Goal: Find specific page/section: Find specific page/section

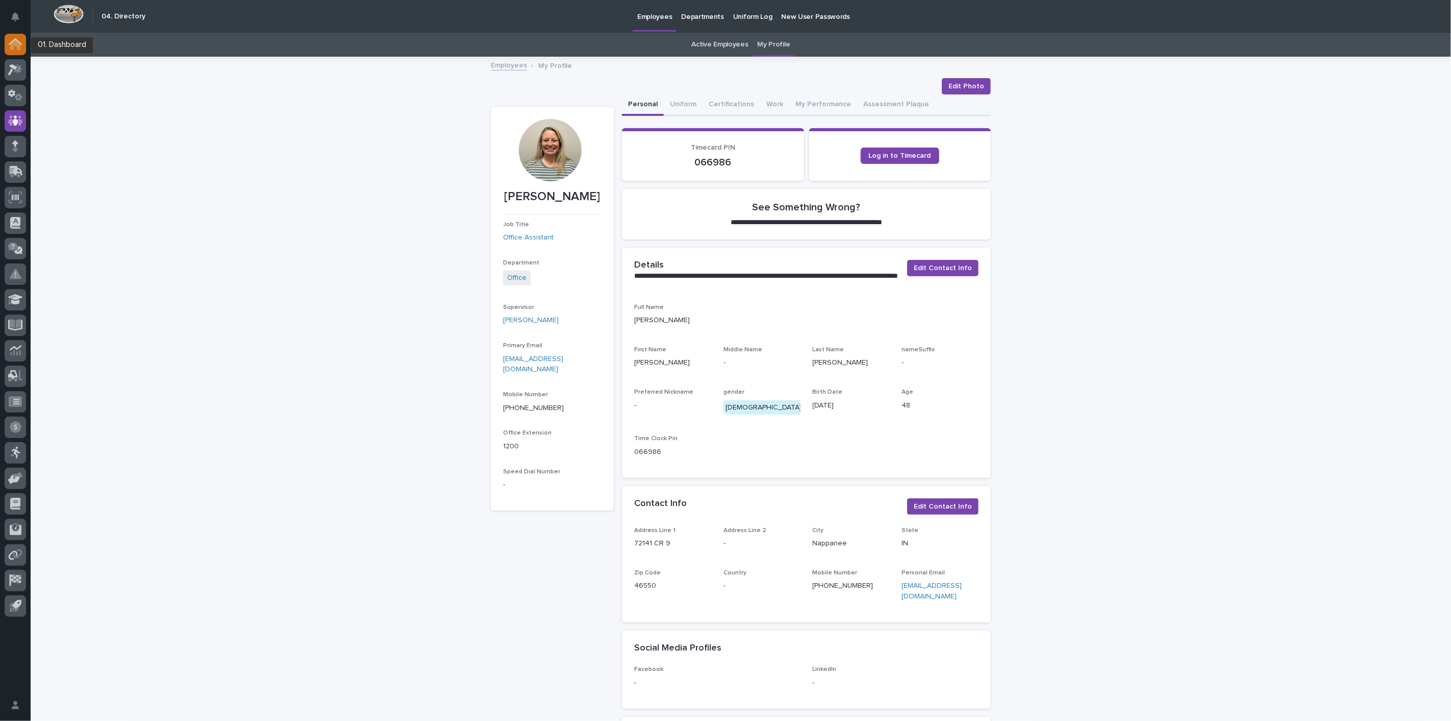
click at [8, 47] on div at bounding box center [15, 44] width 21 height 21
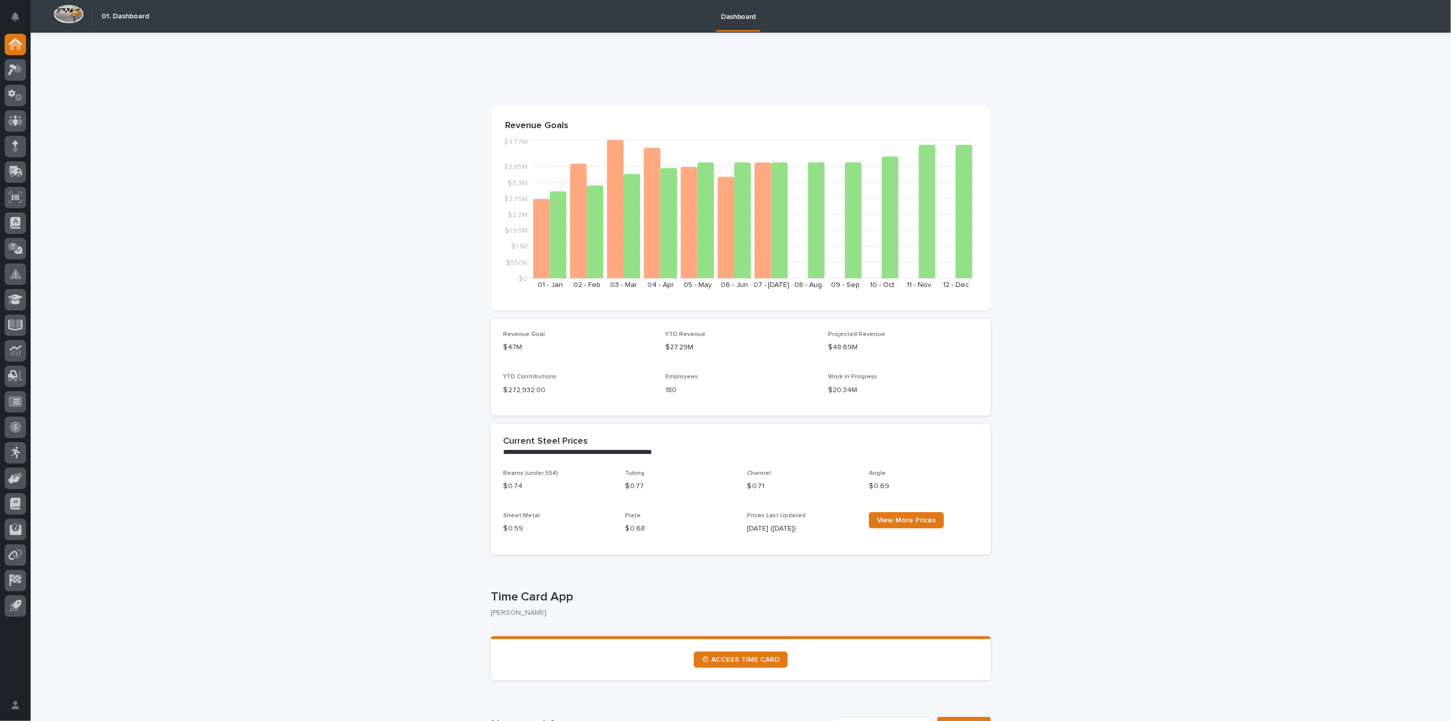
click at [3, 117] on div at bounding box center [15, 327] width 31 height 587
click at [21, 117] on icon at bounding box center [15, 121] width 15 height 12
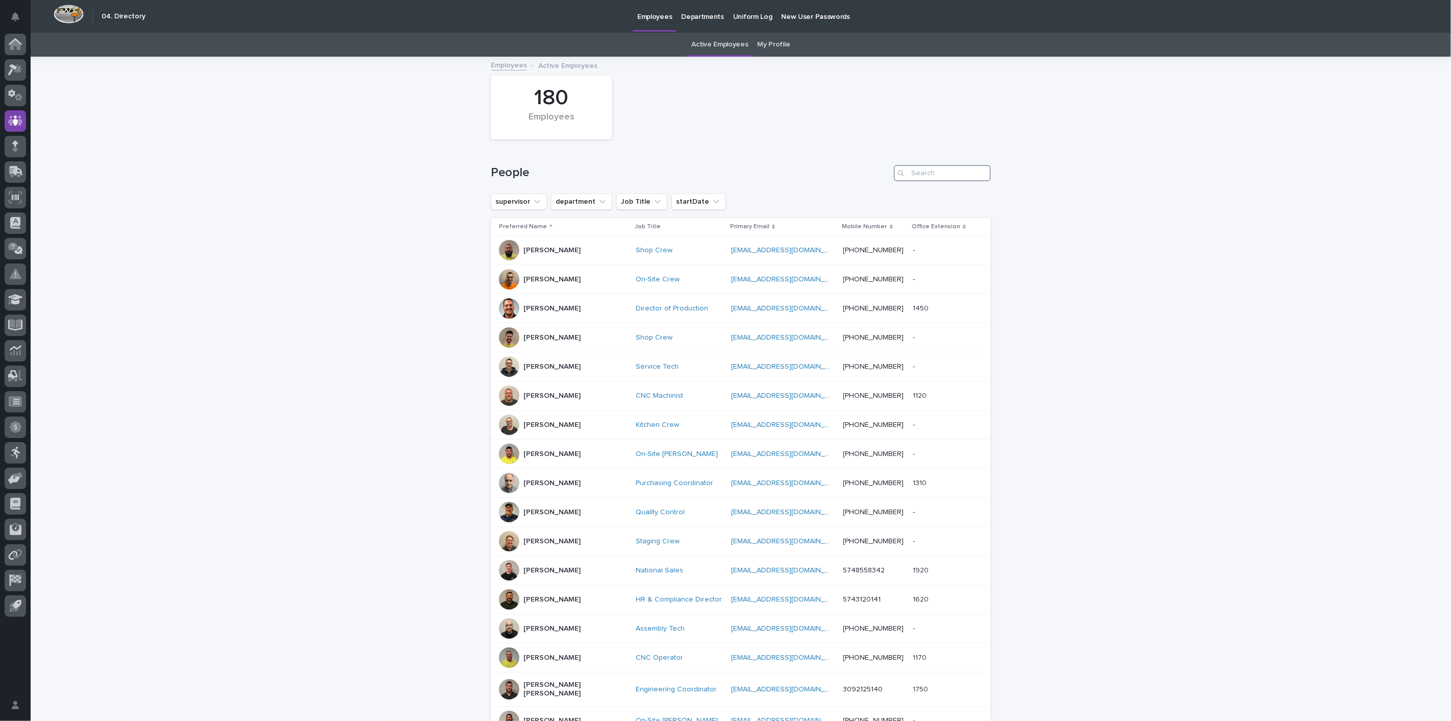
click at [923, 169] on input "Search" at bounding box center [942, 173] width 97 height 16
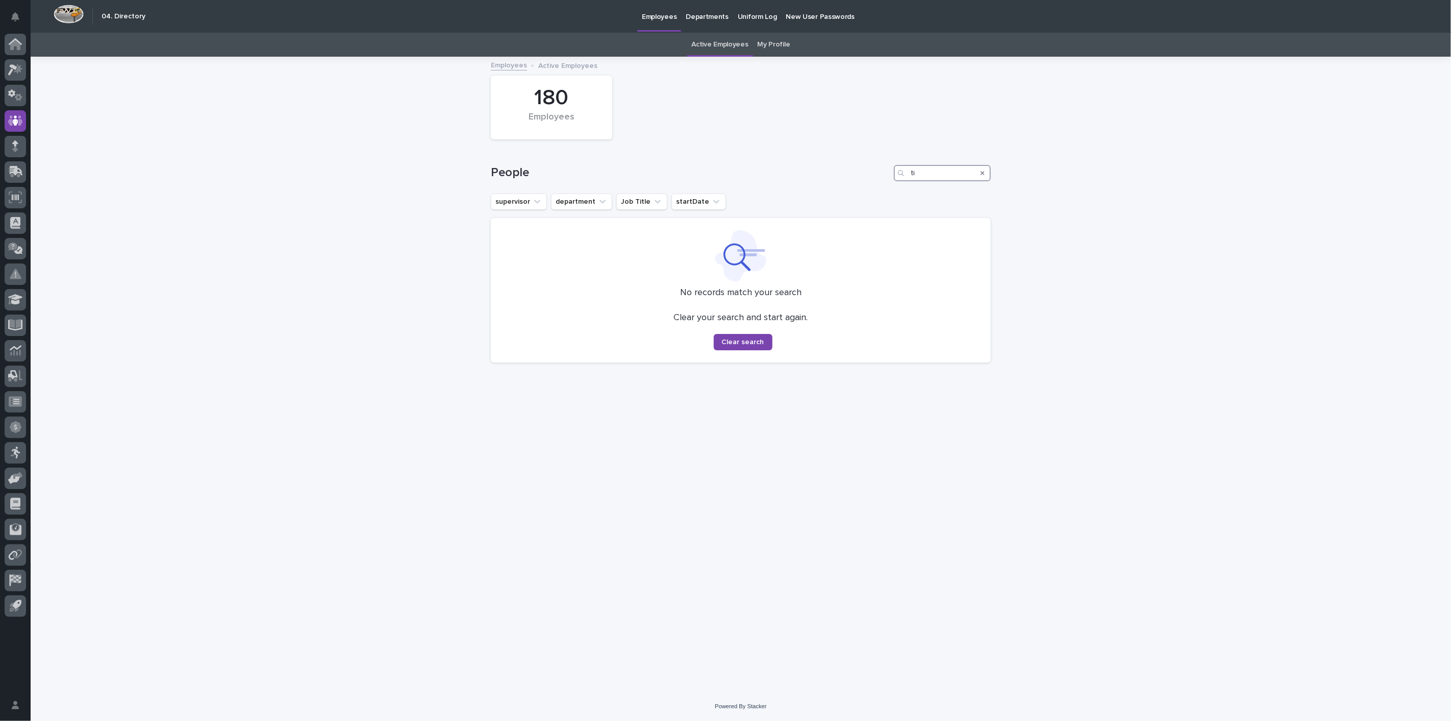
type input "t"
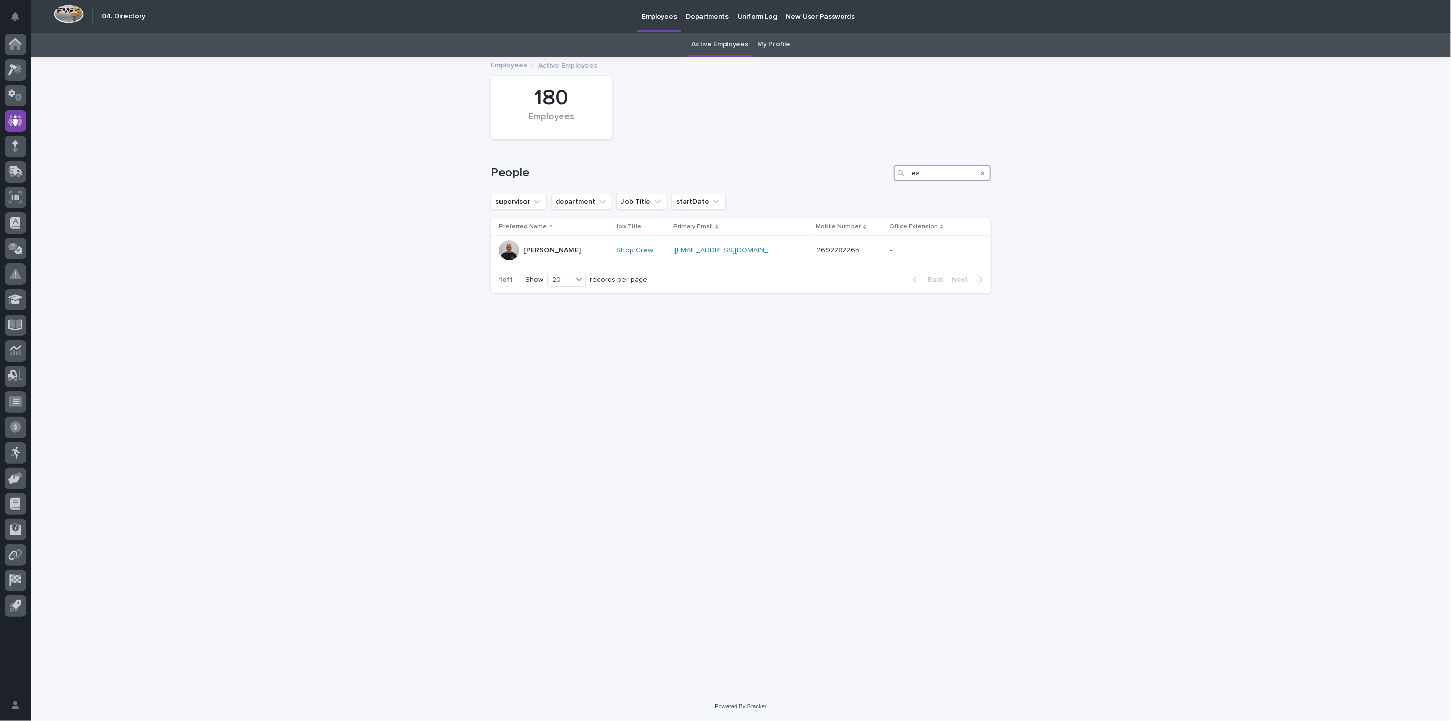
type input "e"
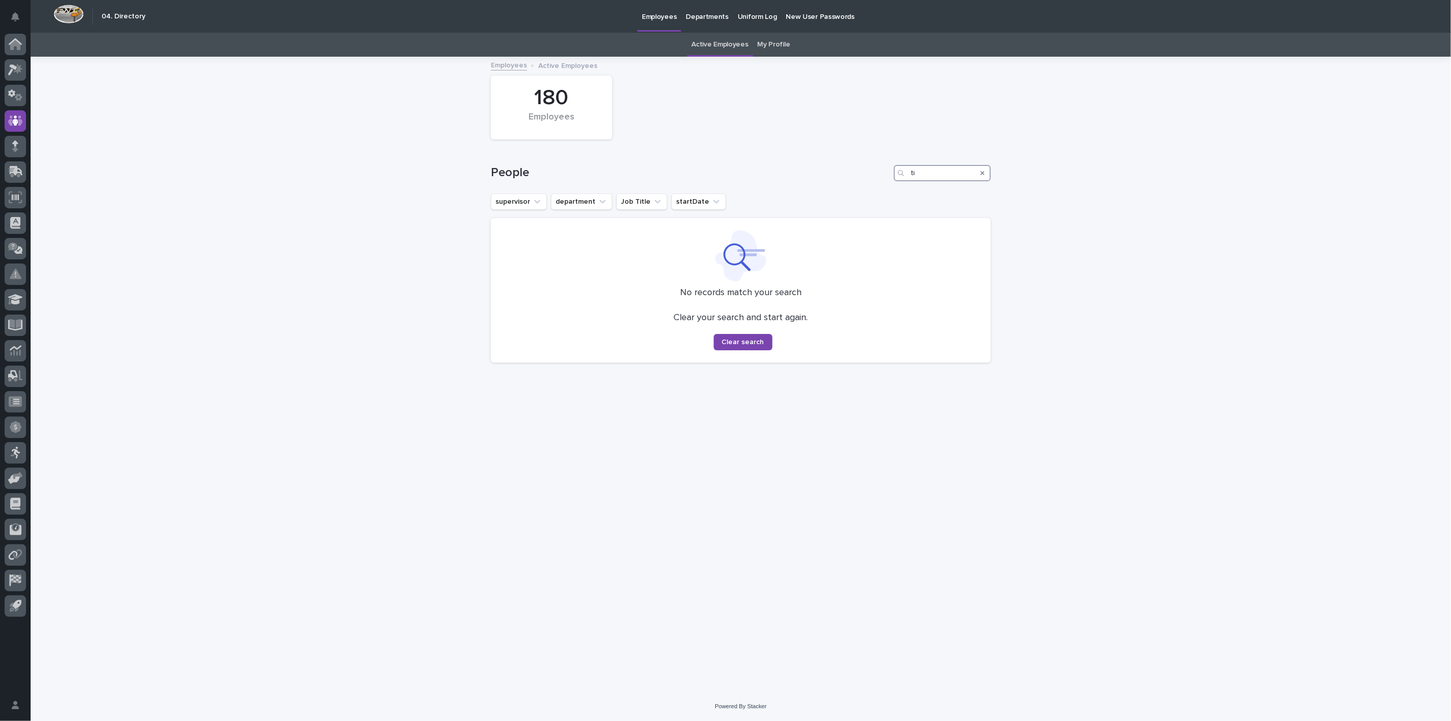
type input "t"
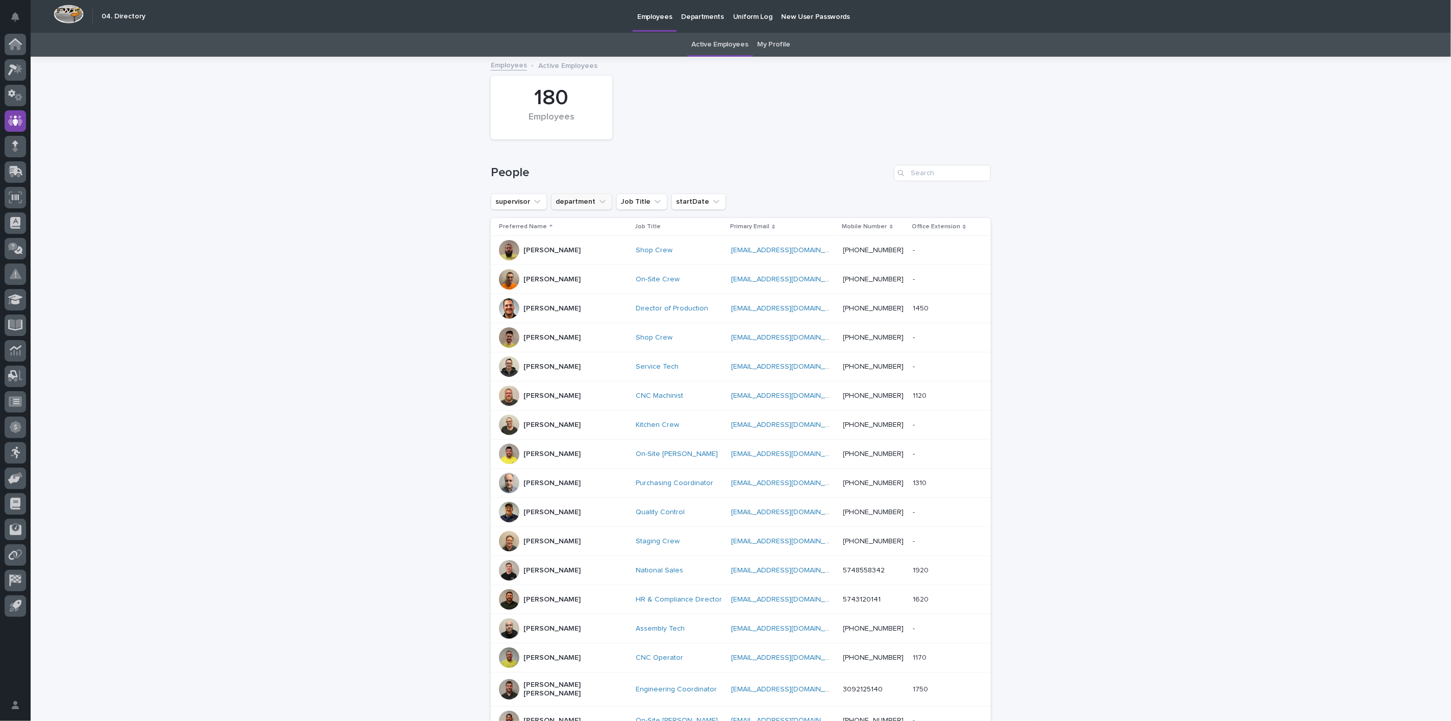
click at [594, 208] on button "department" at bounding box center [581, 201] width 61 height 16
click at [568, 342] on p "Sales" at bounding box center [615, 342] width 111 height 7
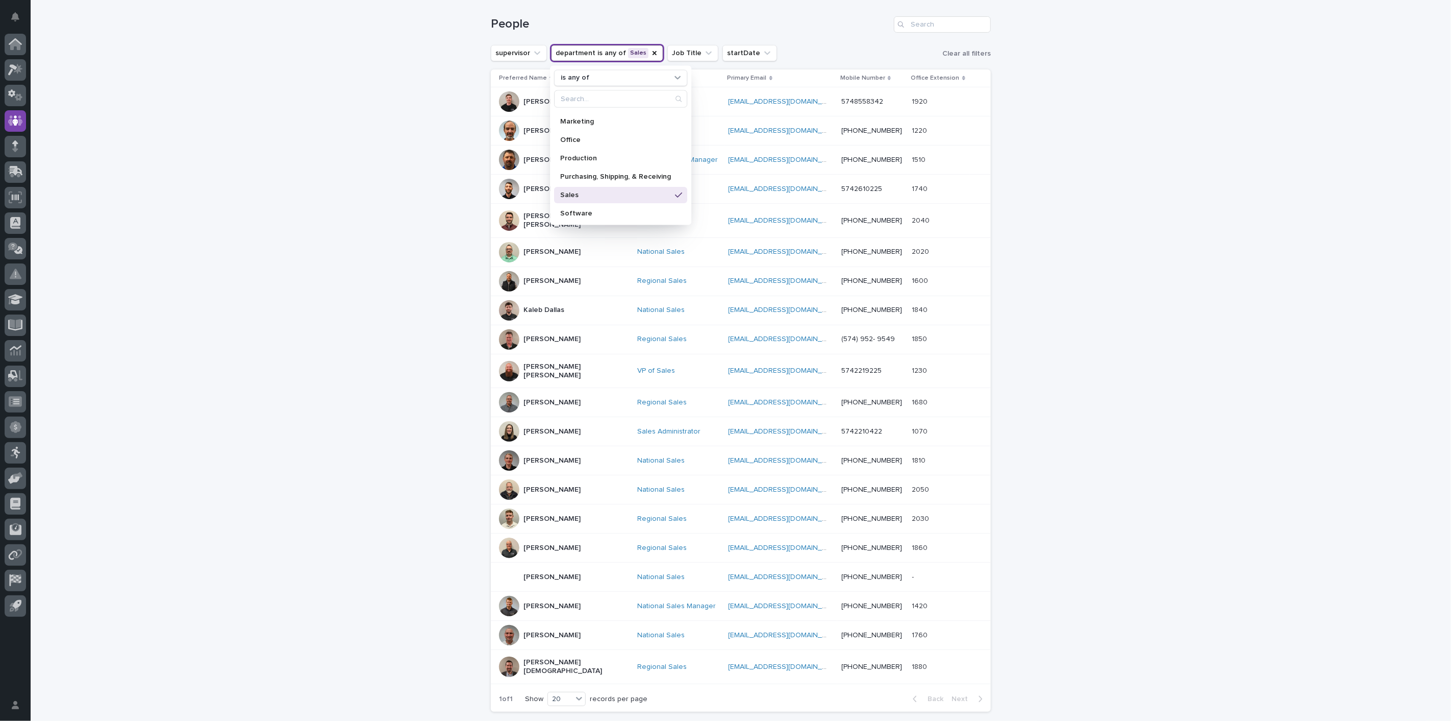
scroll to position [210, 0]
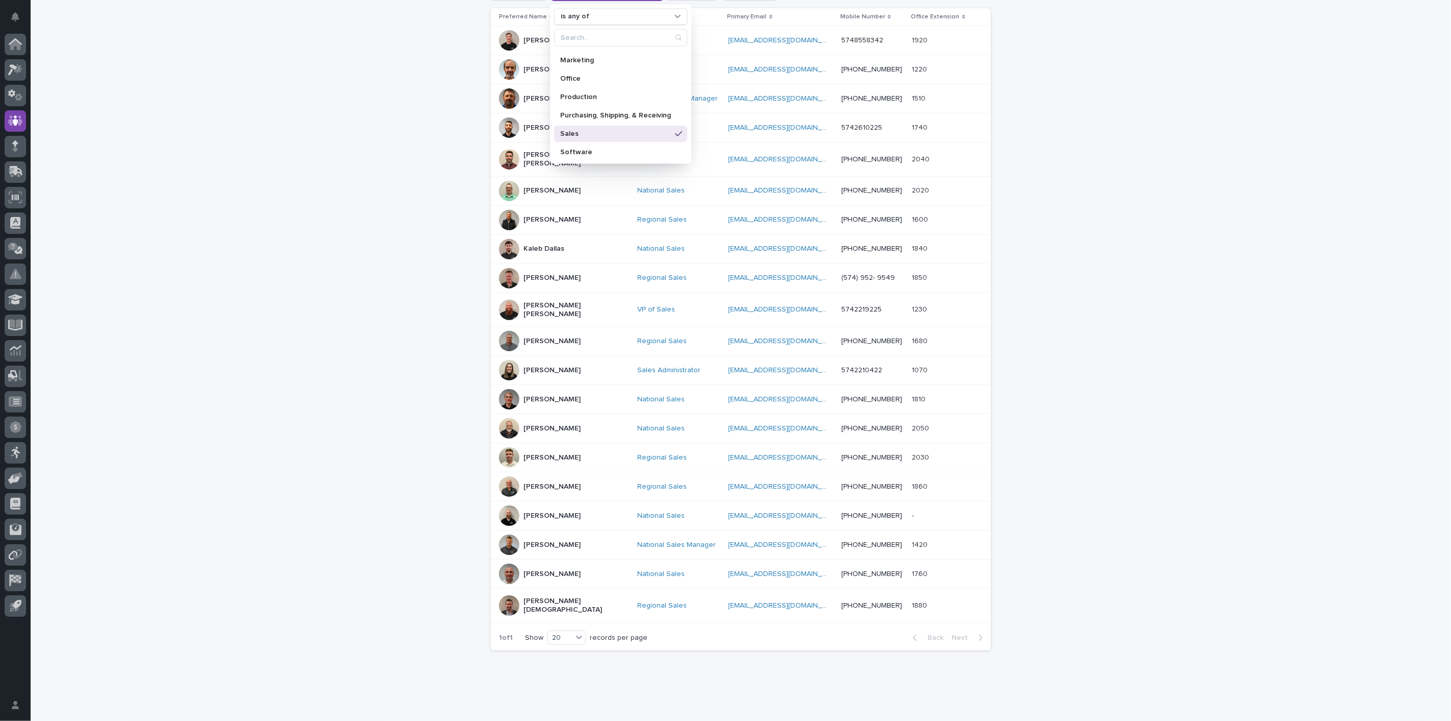
click at [539, 482] on p "[PERSON_NAME]" at bounding box center [552, 486] width 57 height 9
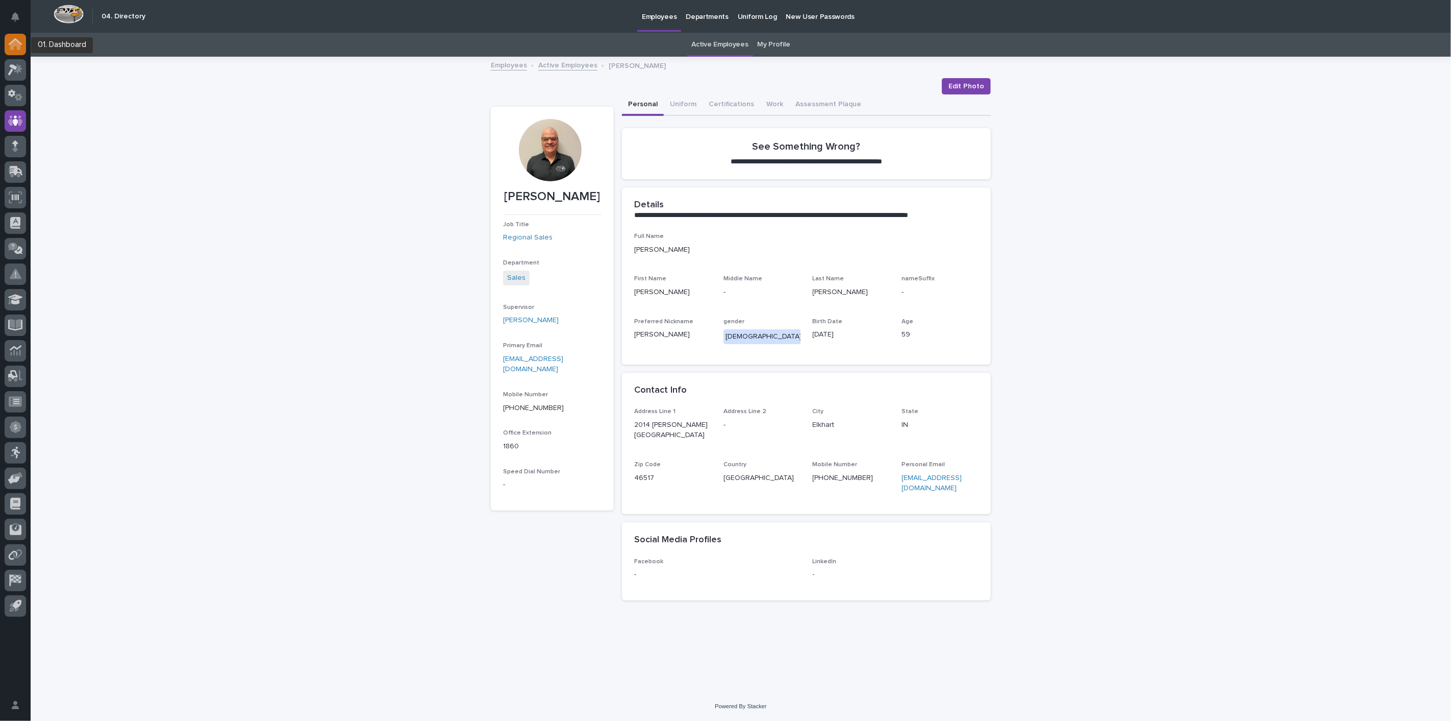
click at [16, 44] on icon at bounding box center [15, 45] width 10 height 10
